Goal: Check status: Check status

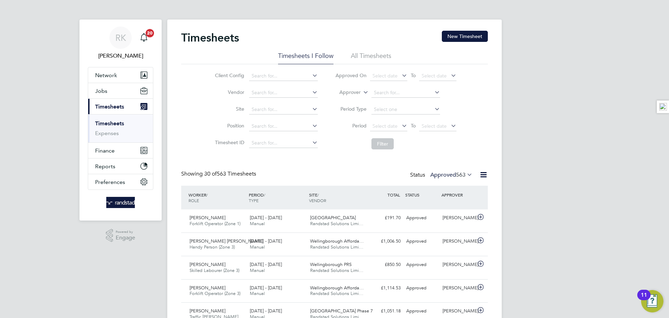
click at [457, 171] on span "563" at bounding box center [460, 174] width 9 height 7
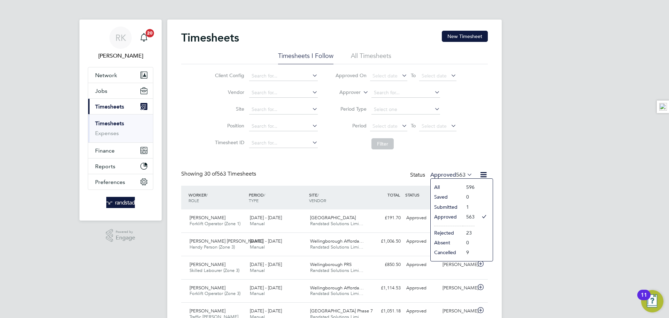
click at [450, 207] on li "Submitted" at bounding box center [447, 207] width 32 height 10
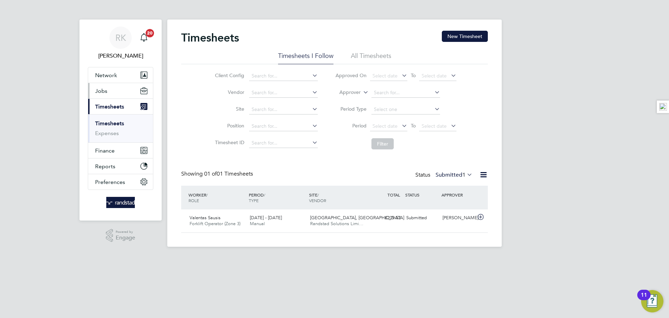
click at [114, 91] on button "Jobs" at bounding box center [120, 90] width 65 height 15
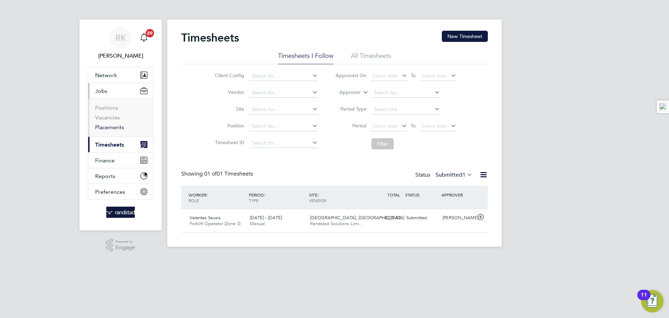
click at [116, 127] on link "Placements" at bounding box center [109, 127] width 29 height 7
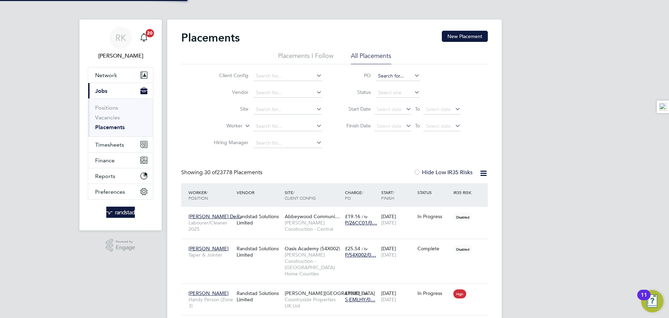
scroll to position [33, 61]
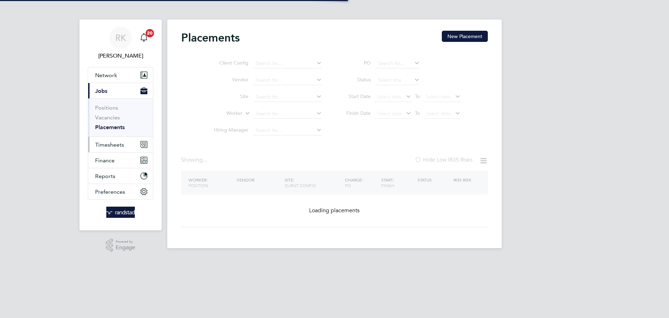
click at [106, 144] on span "Timesheets" at bounding box center [109, 144] width 29 height 7
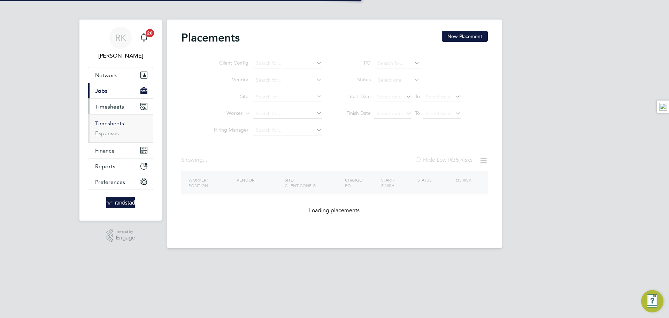
click at [112, 125] on link "Timesheets" at bounding box center [109, 123] width 29 height 7
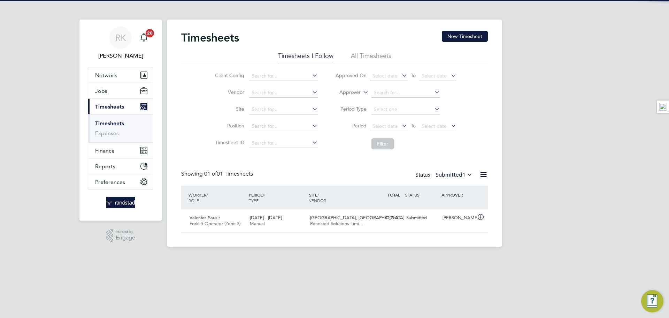
scroll to position [18, 61]
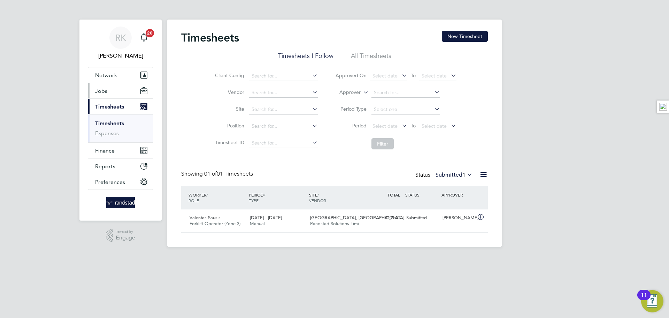
click at [113, 91] on button "Jobs" at bounding box center [120, 90] width 65 height 15
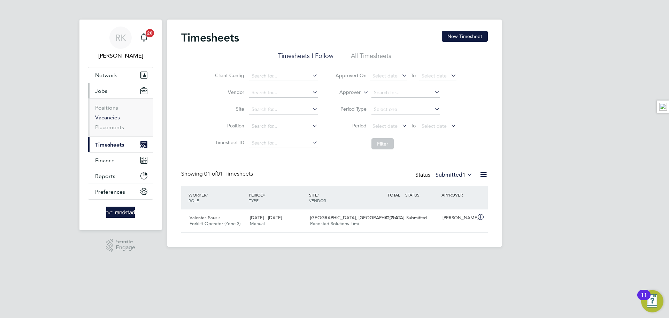
click at [110, 116] on link "Vacancies" at bounding box center [107, 117] width 25 height 7
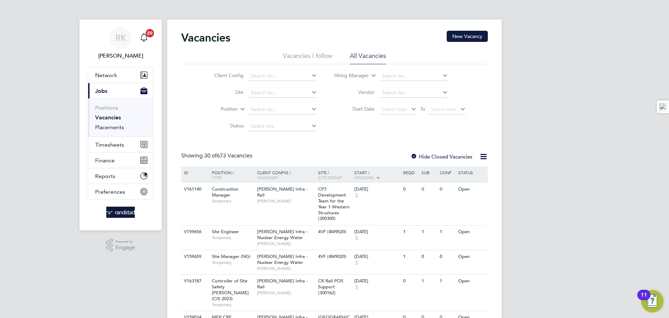
click at [111, 127] on link "Placements" at bounding box center [109, 127] width 29 height 7
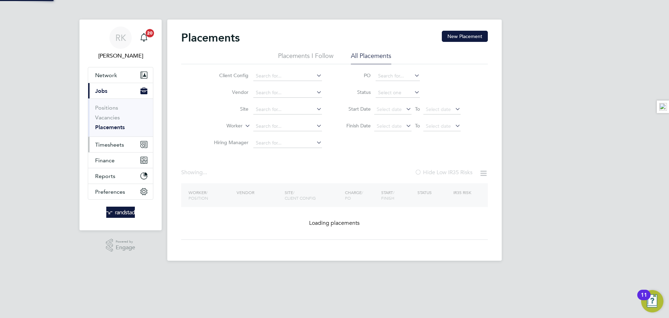
click at [107, 146] on span "Timesheets" at bounding box center [109, 144] width 29 height 7
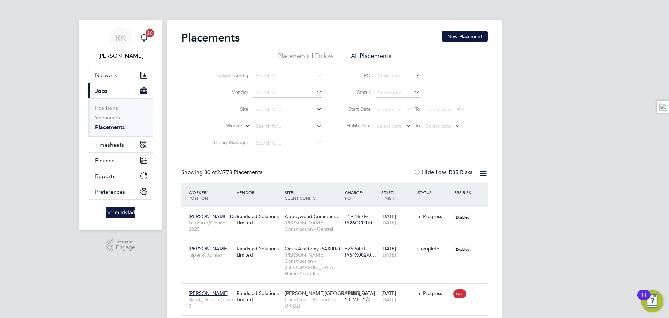
click at [115, 135] on ul "Positions Vacancies Placements" at bounding box center [120, 117] width 65 height 38
click at [113, 139] on button "Timesheets" at bounding box center [120, 144] width 65 height 15
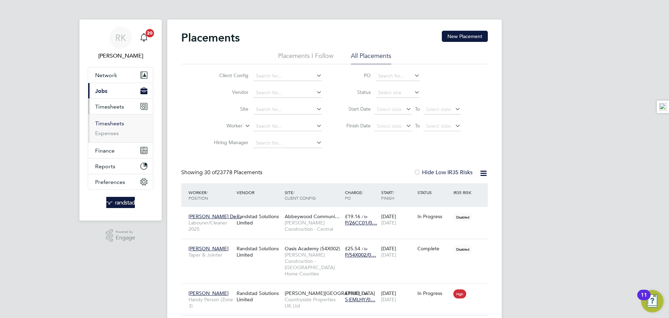
click at [115, 120] on link "Timesheets" at bounding box center [109, 123] width 29 height 7
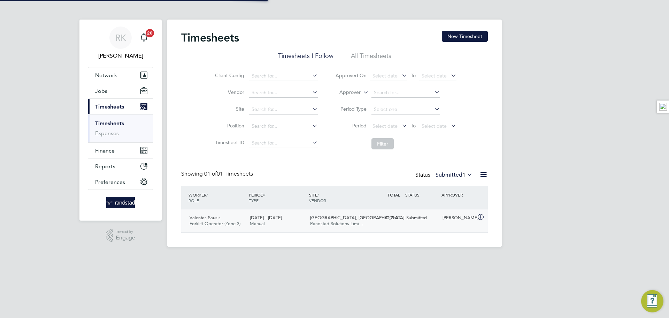
scroll to position [18, 61]
click at [450, 176] on label "Submitted 1" at bounding box center [454, 174] width 37 height 7
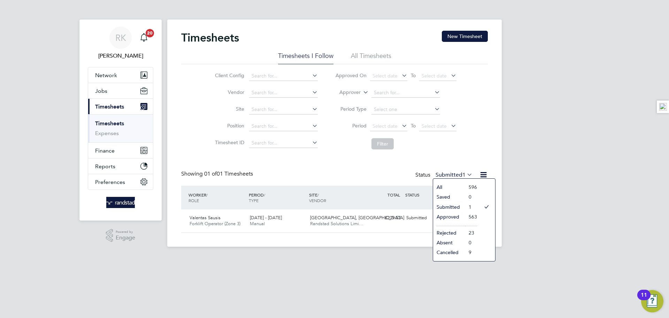
click at [452, 217] on li "Approved" at bounding box center [449, 217] width 32 height 10
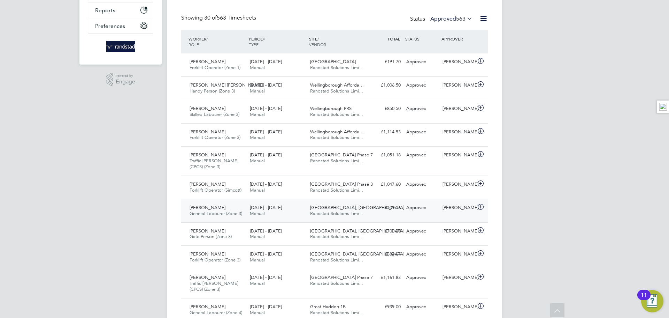
click at [455, 206] on div "[PERSON_NAME]" at bounding box center [458, 208] width 36 height 12
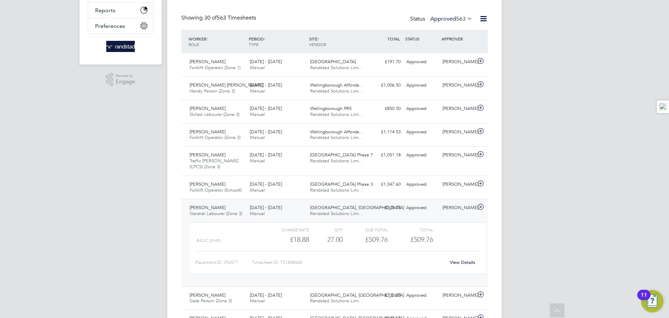
click at [467, 260] on link "View Details" at bounding box center [462, 262] width 25 height 6
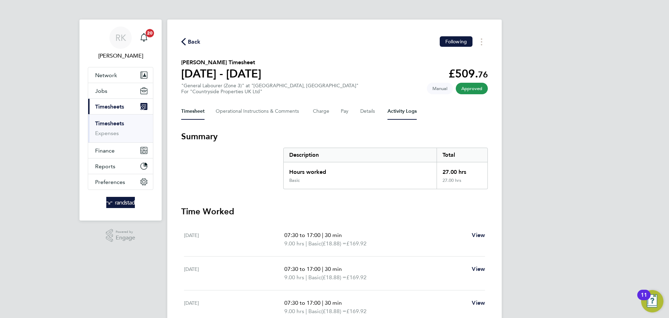
click at [399, 106] on Logs-tab "Activity Logs" at bounding box center [402, 111] width 29 height 17
